Goal: Information Seeking & Learning: Learn about a topic

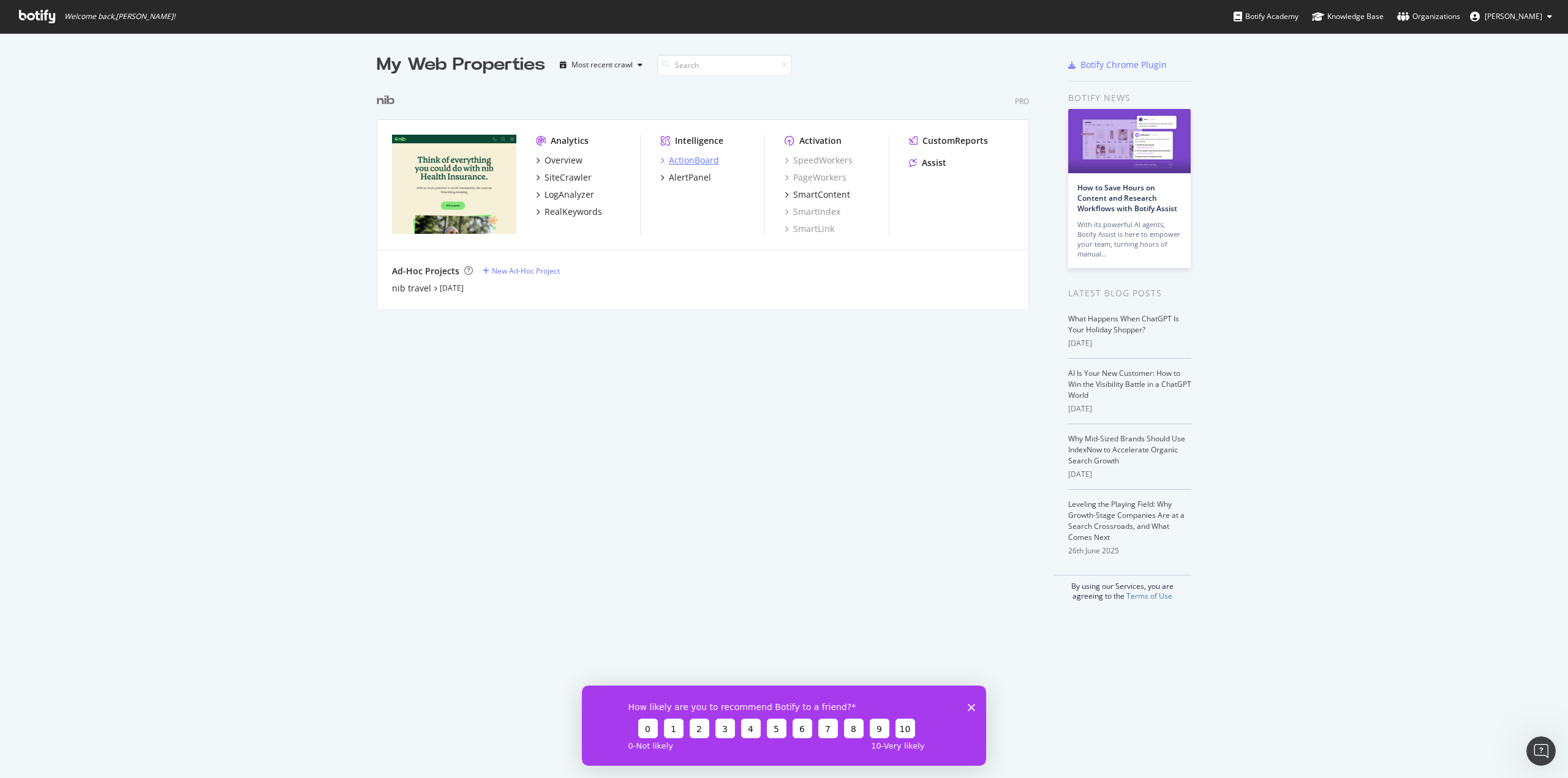
click at [698, 161] on div "ActionBoard" at bounding box center [694, 160] width 50 height 12
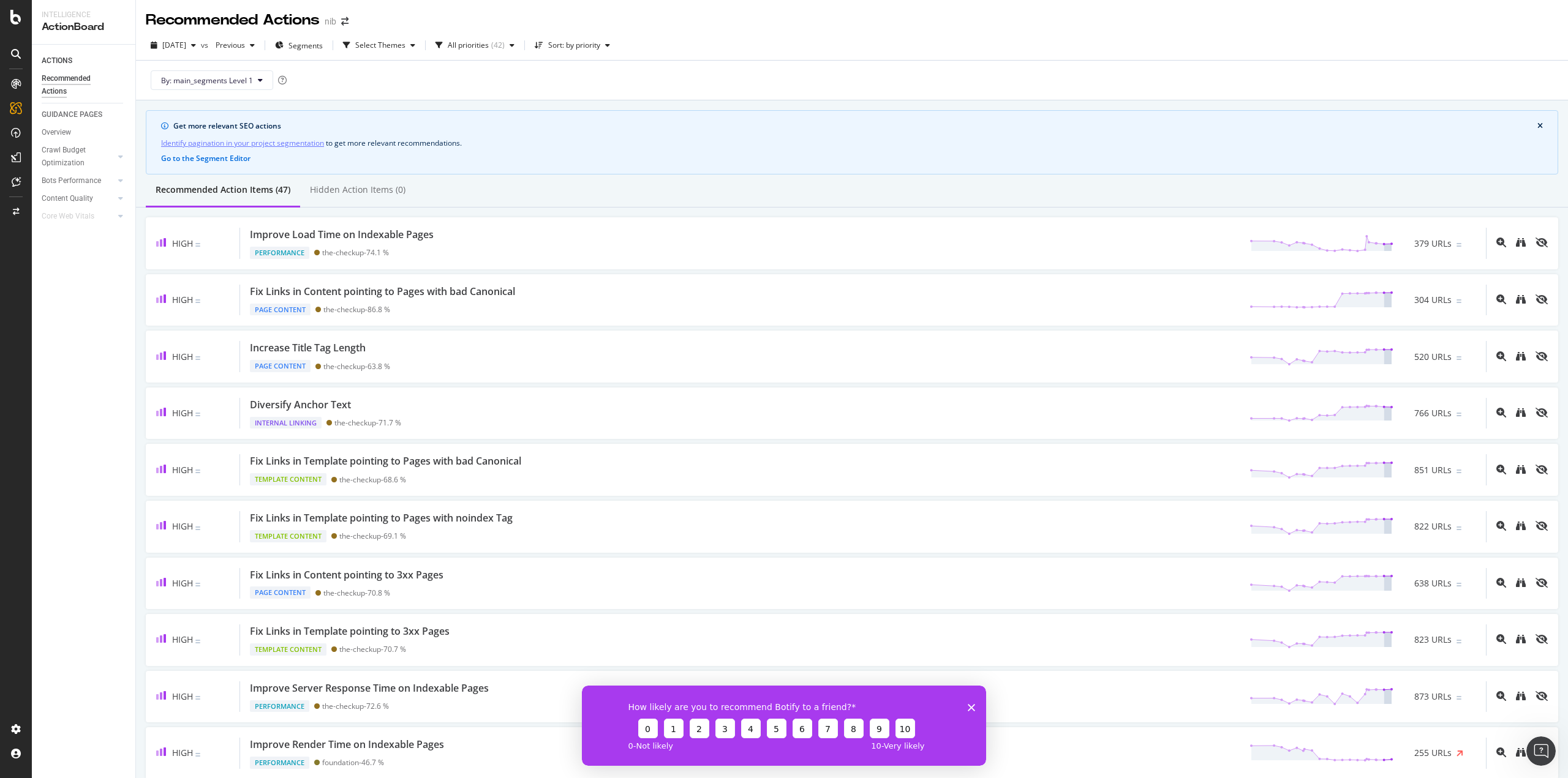
click at [967, 710] on div "How likely are you to recommend Botify to a friend? 0 1 2 3 4 5 6 7 8 9 10 0 - …" at bounding box center [784, 726] width 405 height 80
click at [971, 706] on polygon "Close survey" at bounding box center [971, 707] width 7 height 7
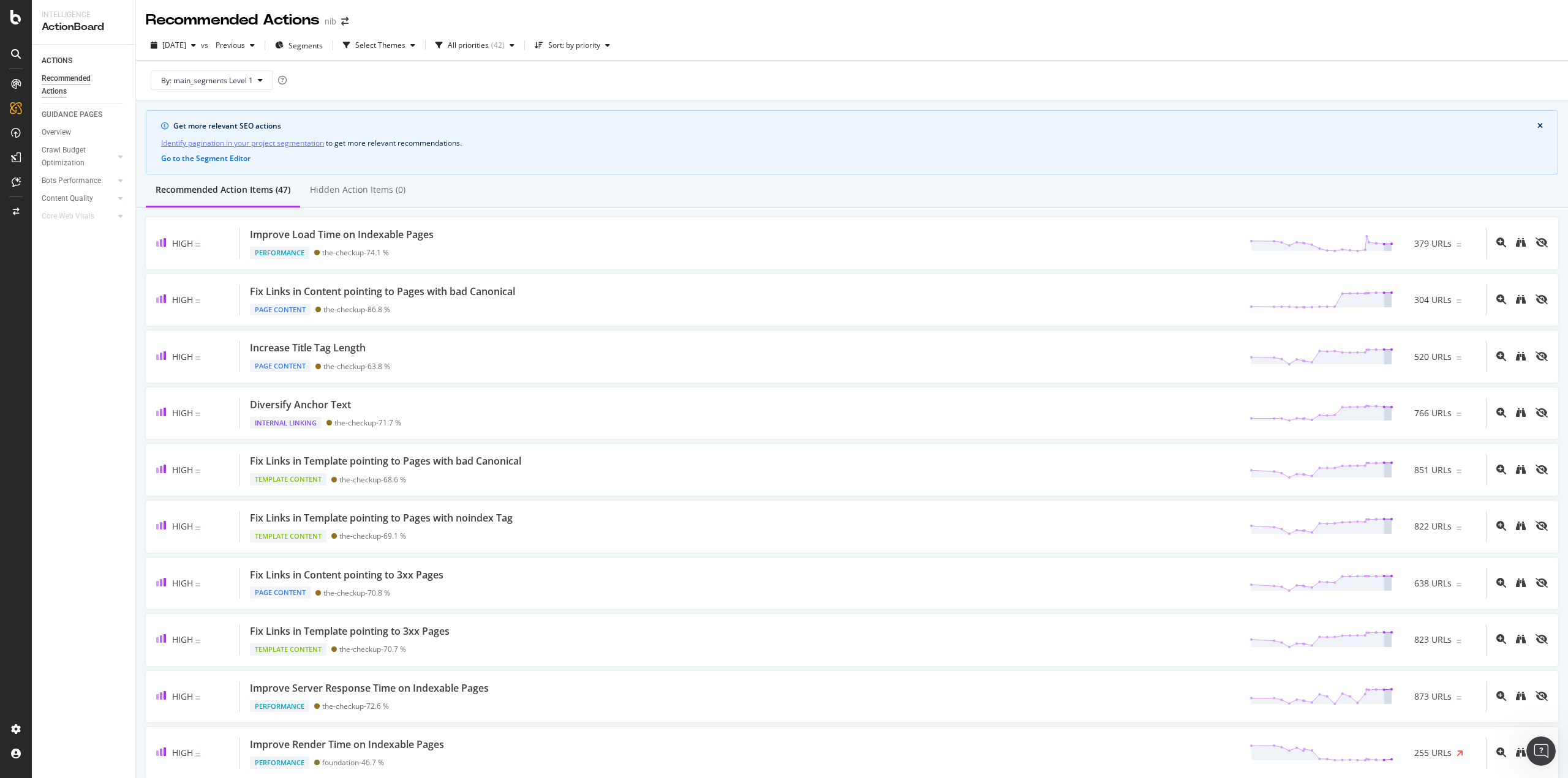
click at [91, 382] on div "ACTIONS Recommended Actions GUIDANCE PAGES Overview Crawl Budget Optimization L…" at bounding box center [83, 412] width 103 height 734
